Goal: Task Accomplishment & Management: Use online tool/utility

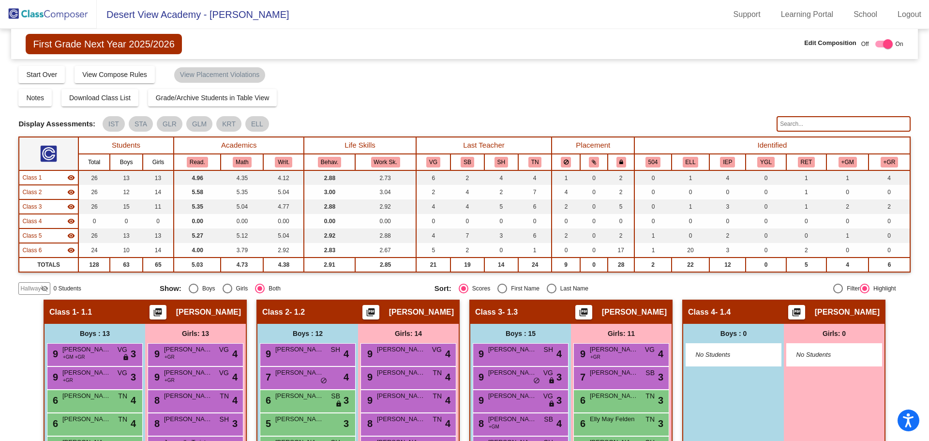
click at [41, 14] on img at bounding box center [48, 14] width 97 height 29
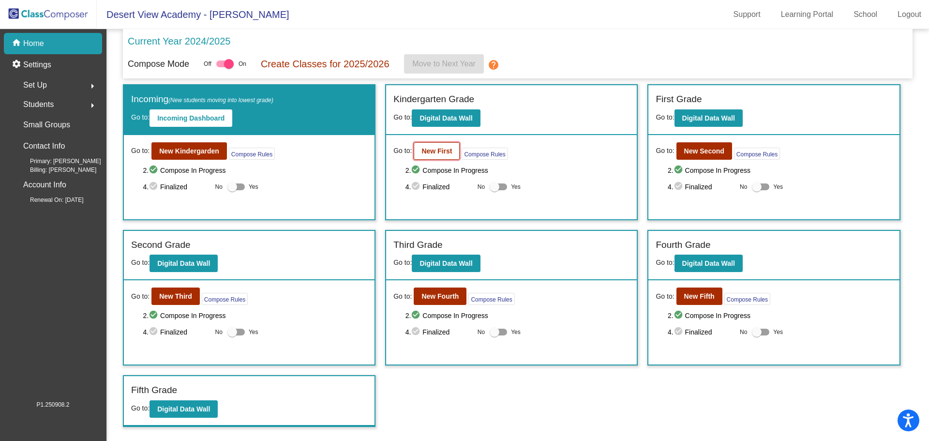
click at [427, 153] on b "New First" at bounding box center [436, 151] width 30 height 8
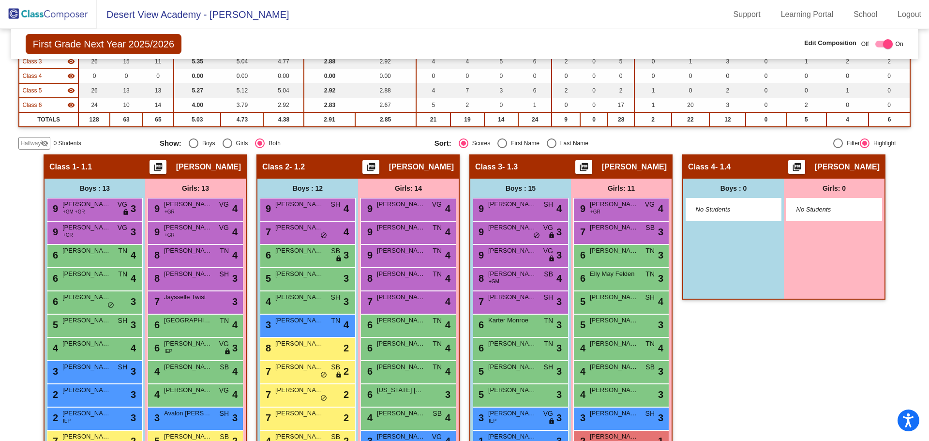
scroll to position [242, 0]
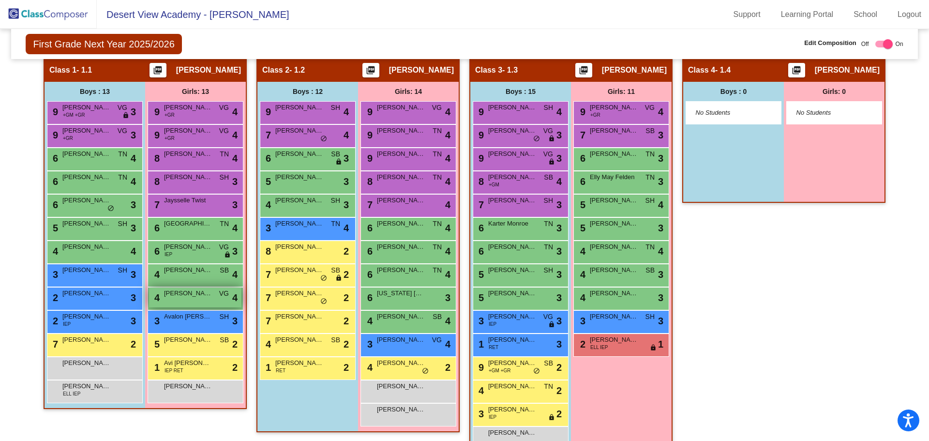
click at [201, 302] on div "4 [PERSON_NAME] VG lock do_not_disturb_alt 4" at bounding box center [195, 297] width 92 height 20
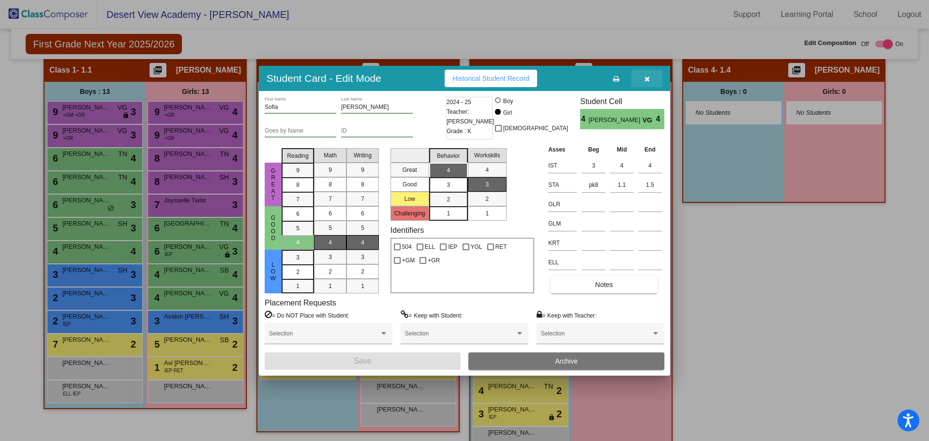
click at [648, 79] on icon "button" at bounding box center [646, 78] width 5 height 7
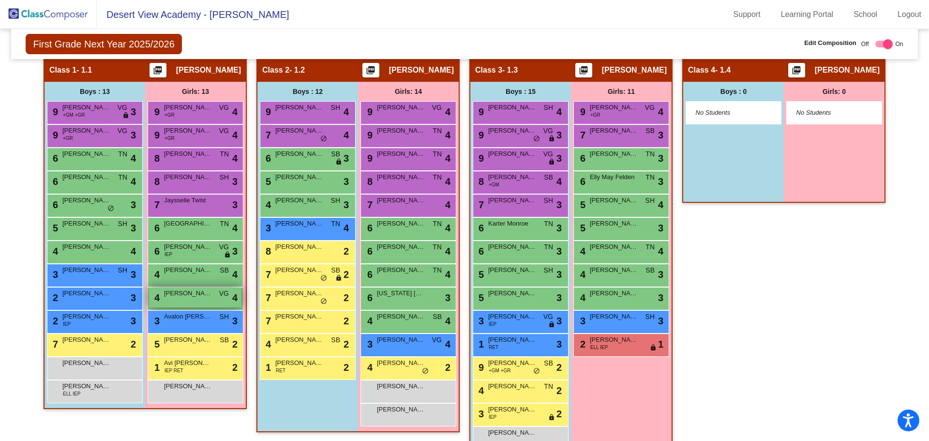
click at [214, 298] on div "4 [PERSON_NAME] VG lock do_not_disturb_alt 4" at bounding box center [195, 297] width 92 height 20
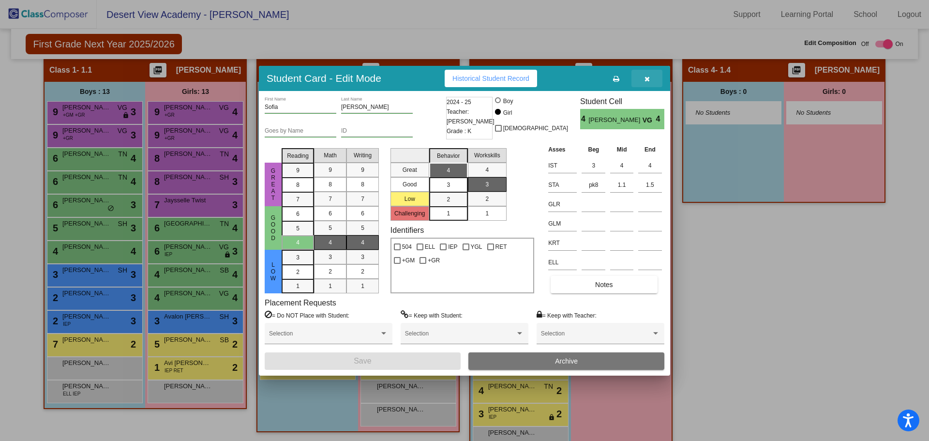
click at [646, 81] on icon "button" at bounding box center [646, 78] width 5 height 7
